Goal: Check status: Check status

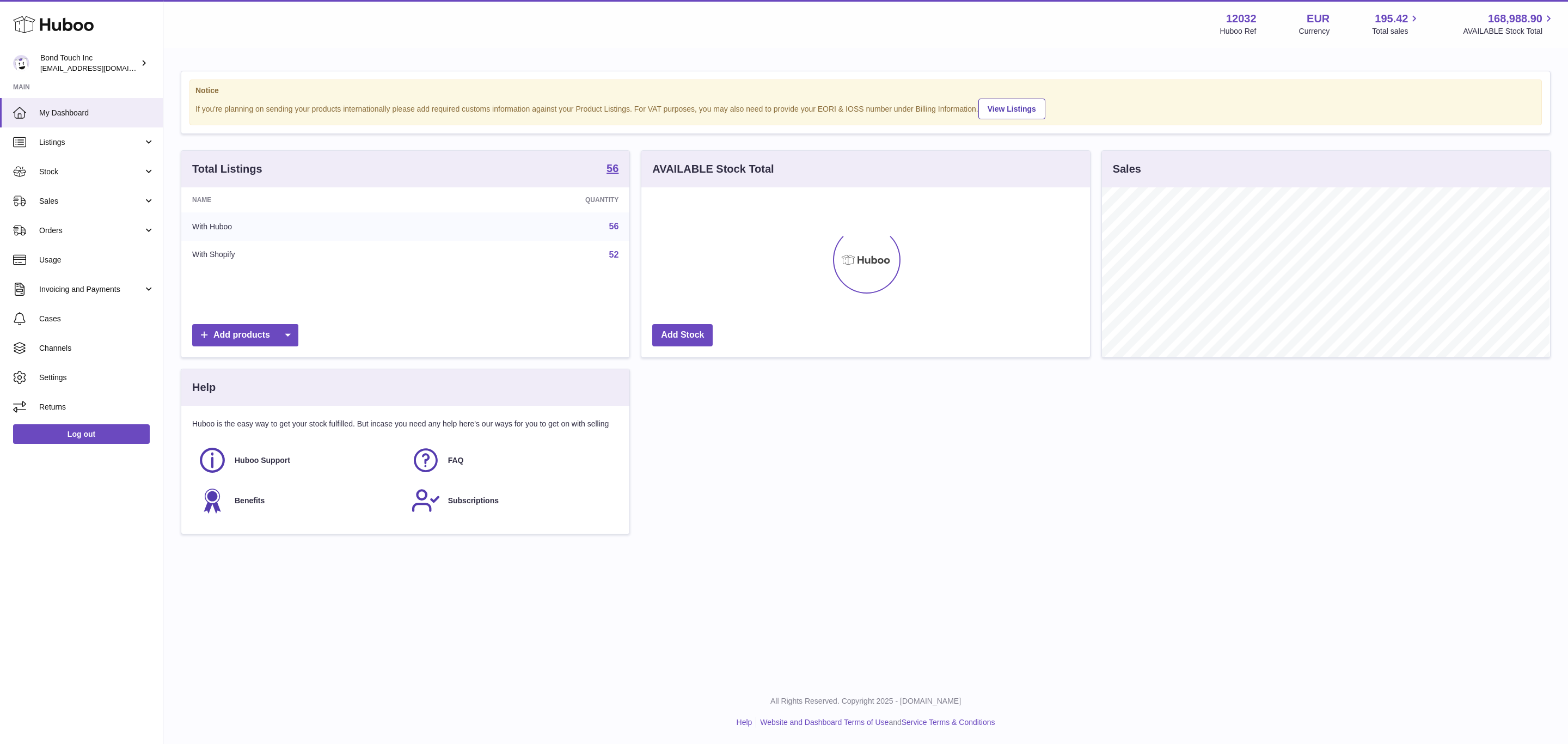
scroll to position [170, 447]
click at [77, 198] on span "Sales" at bounding box center [91, 201] width 104 height 10
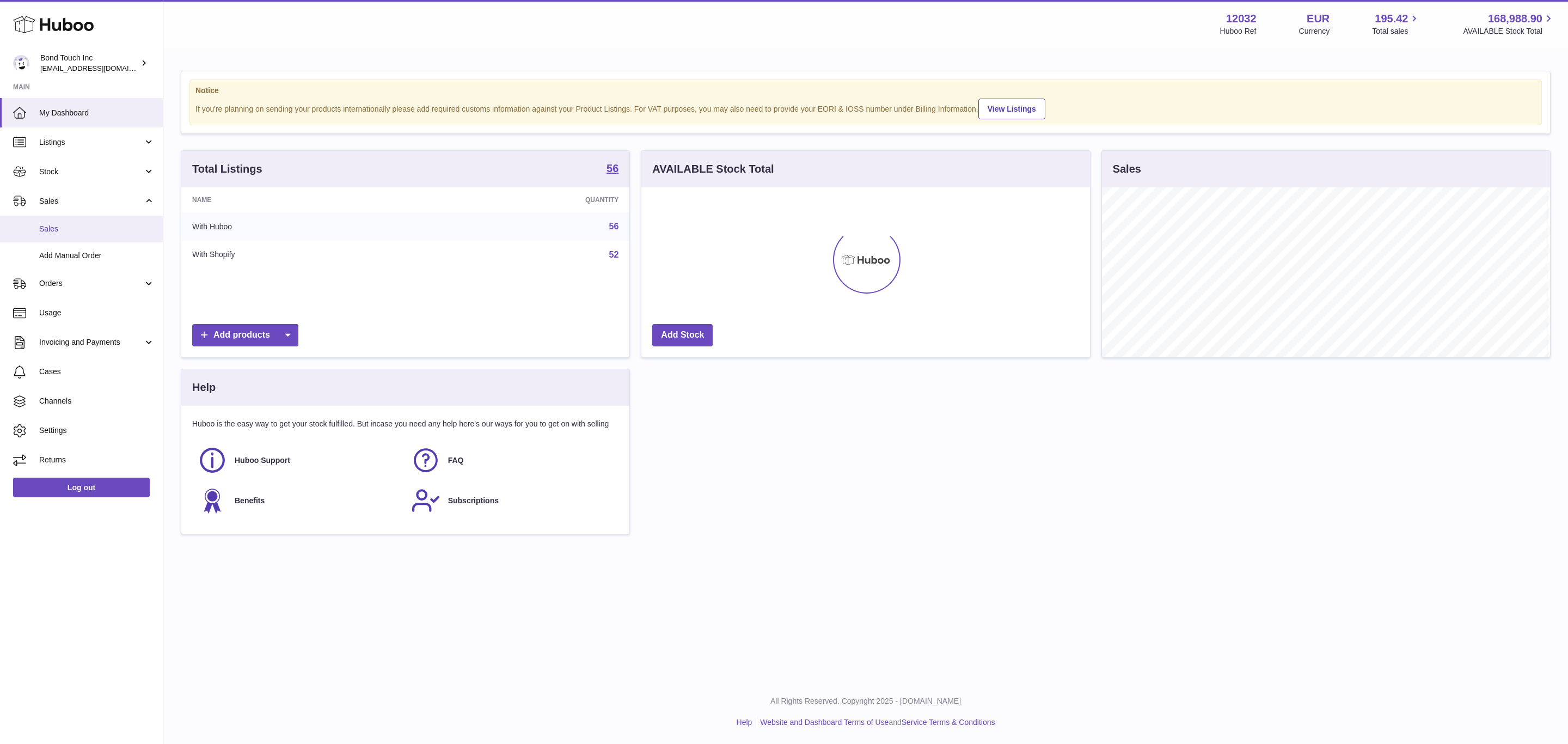
click at [80, 230] on span "Sales" at bounding box center [97, 229] width 116 height 10
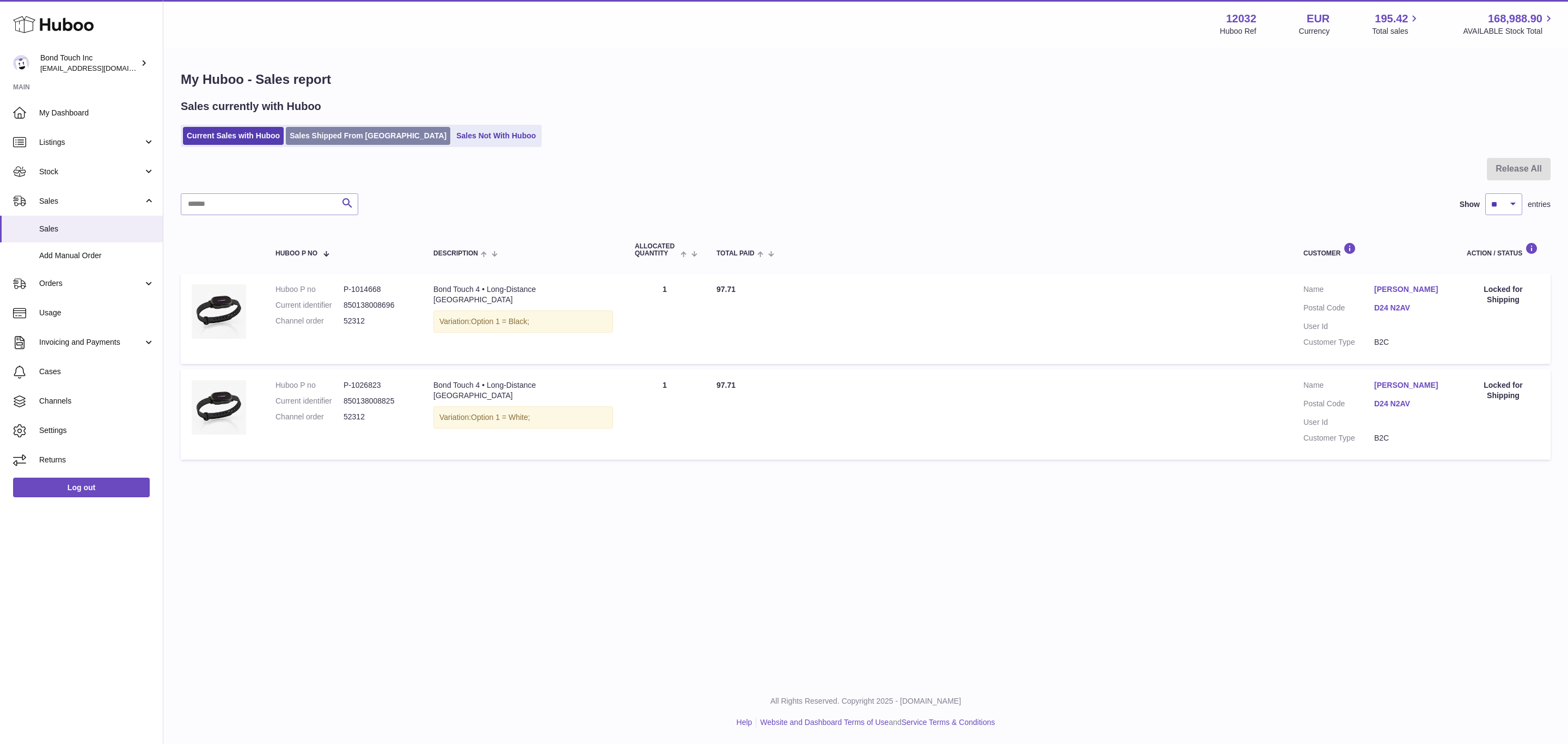
click at [306, 130] on link "Sales Shipped From [GEOGRAPHIC_DATA]" at bounding box center [368, 136] width 164 height 18
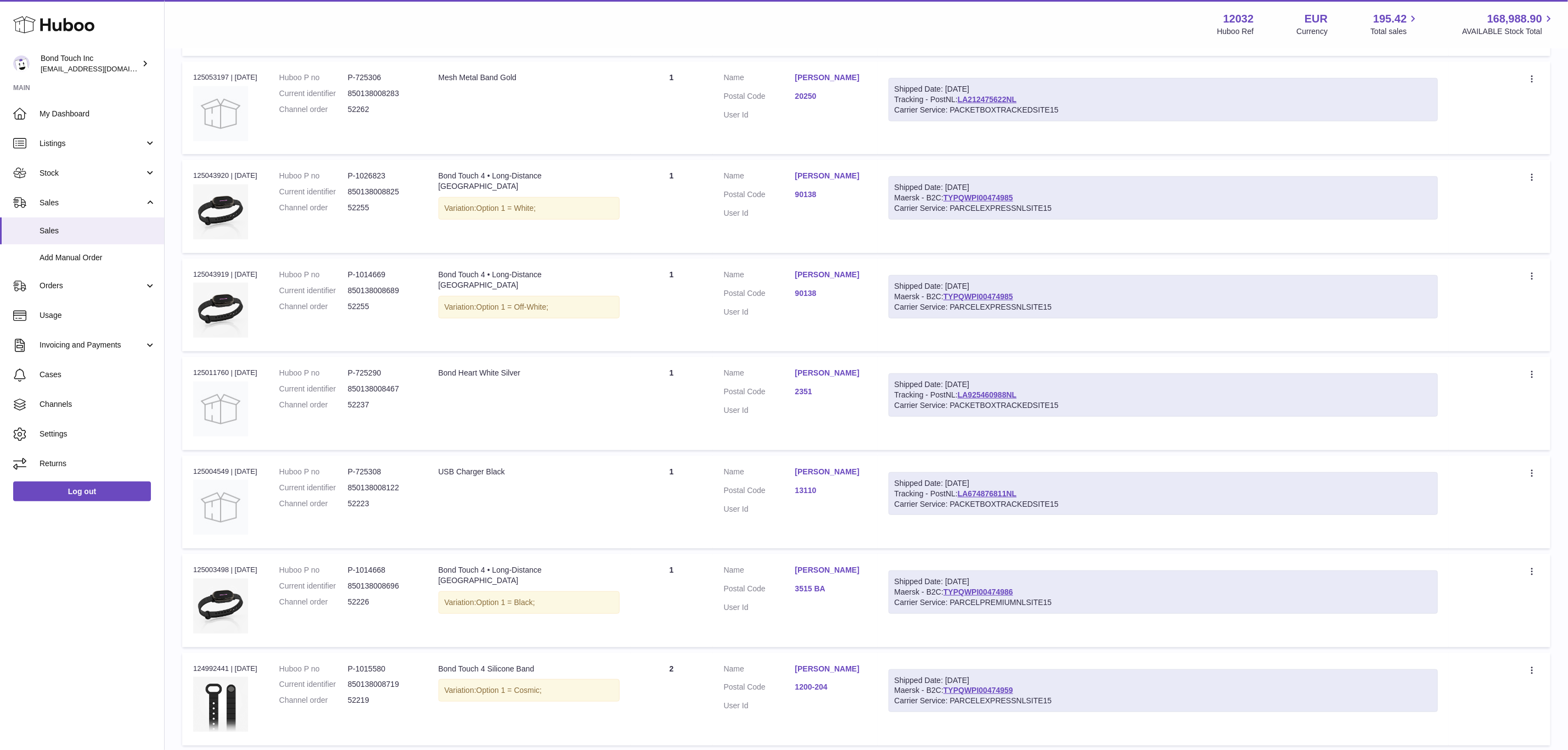
scroll to position [576, 0]
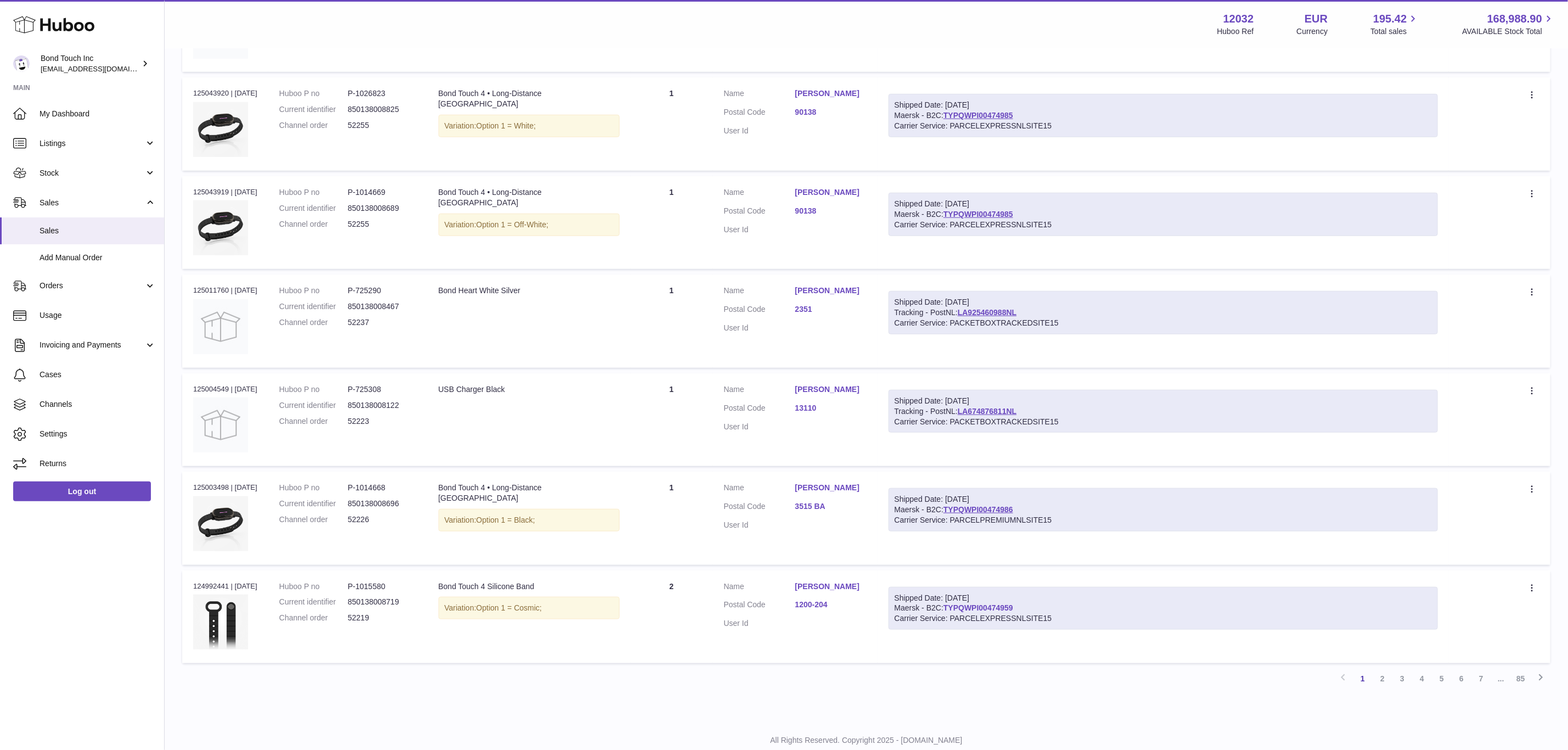
click at [995, 603] on link "TYPQWPI00474959" at bounding box center [979, 608] width 70 height 9
click at [1383, 675] on link "2" at bounding box center [1383, 678] width 20 height 20
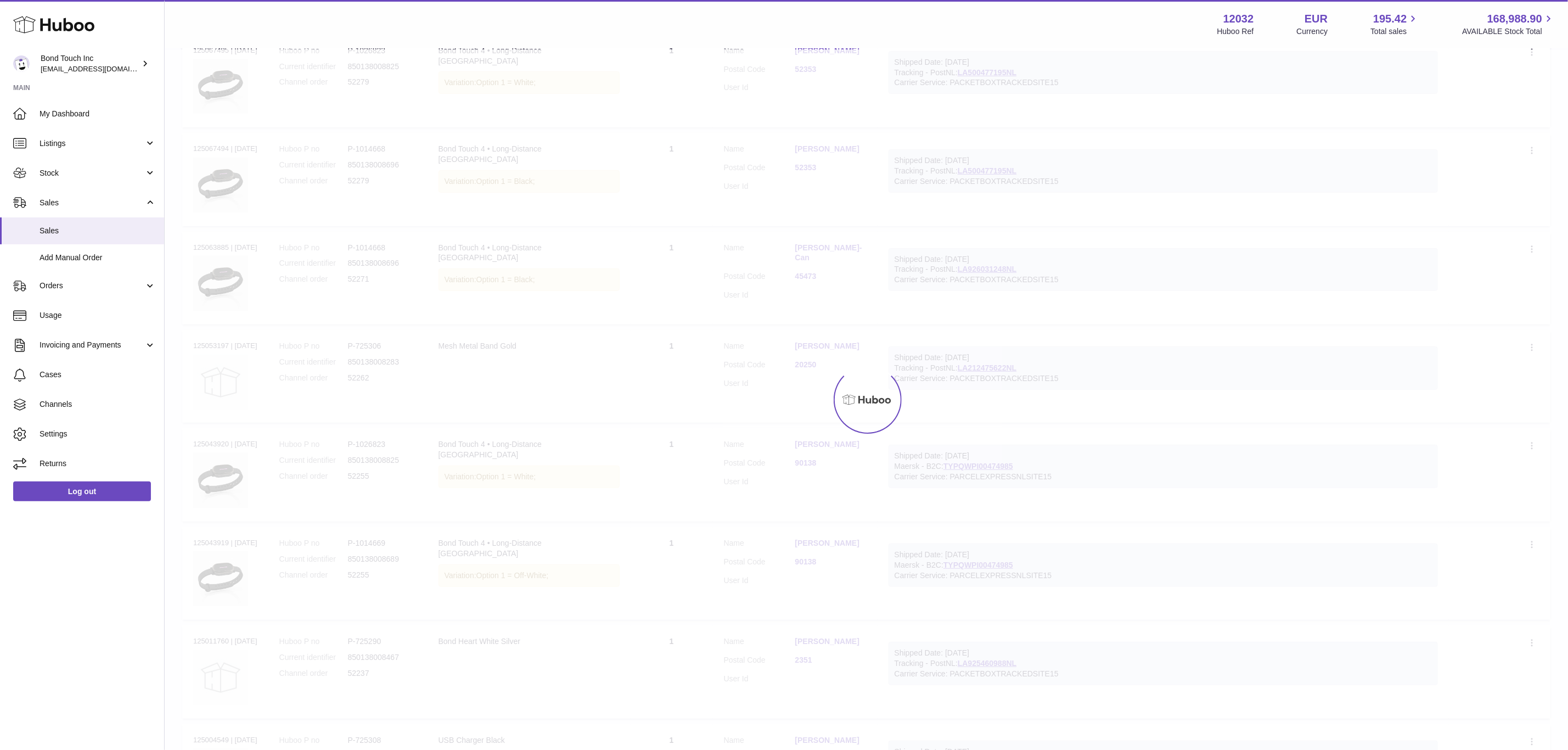
scroll to position [49, 0]
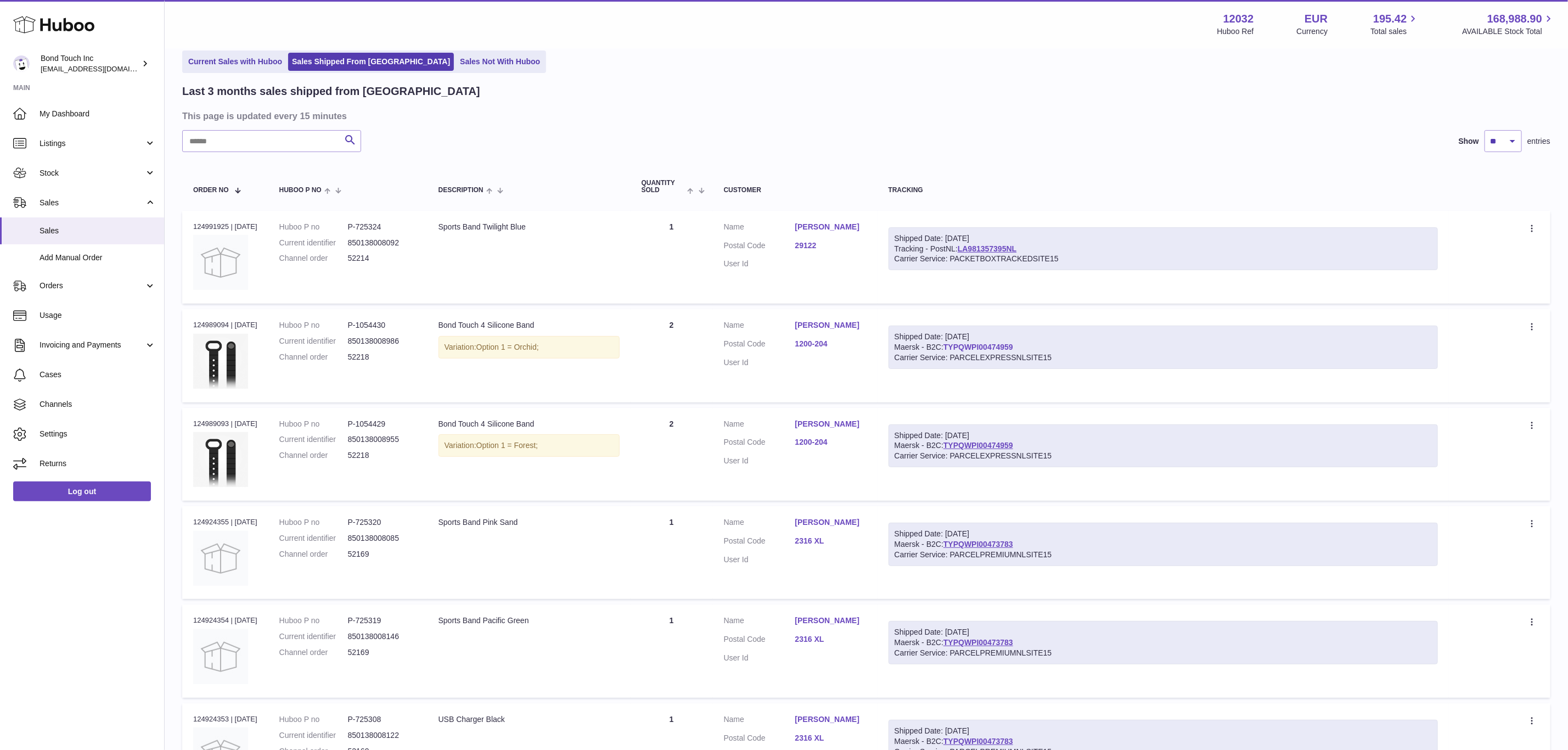
click at [994, 346] on link "TYPQWPI00474959" at bounding box center [979, 347] width 70 height 9
